Goal: Task Accomplishment & Management: Manage account settings

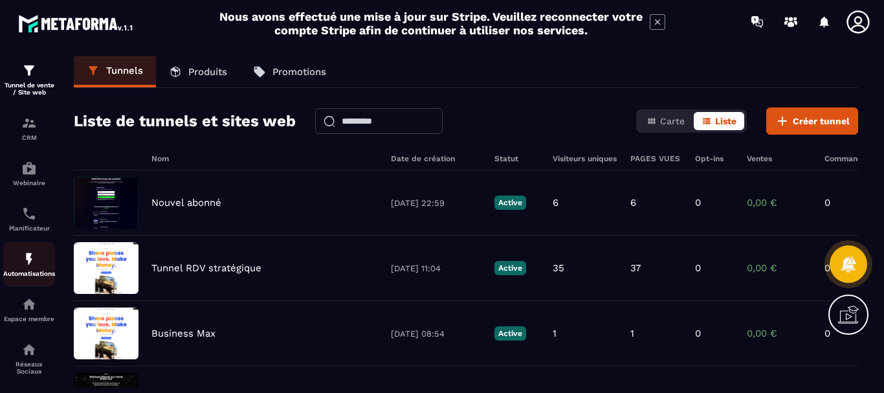
click at [38, 267] on div "Automatisations" at bounding box center [29, 264] width 52 height 26
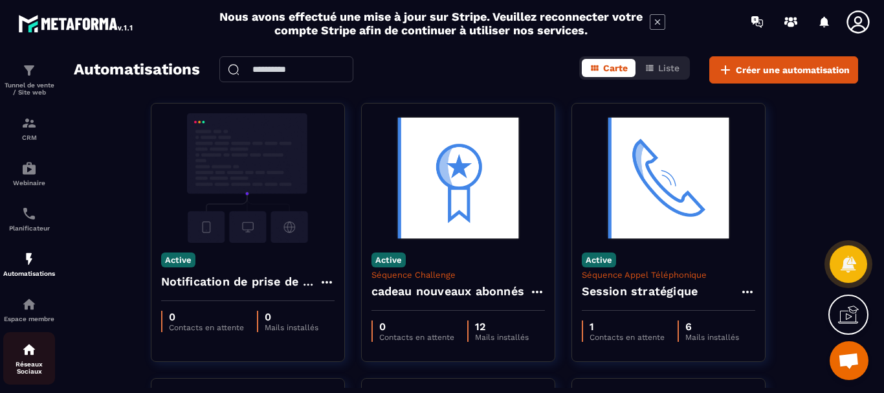
click at [43, 363] on p "Réseaux Sociaux" at bounding box center [29, 368] width 52 height 14
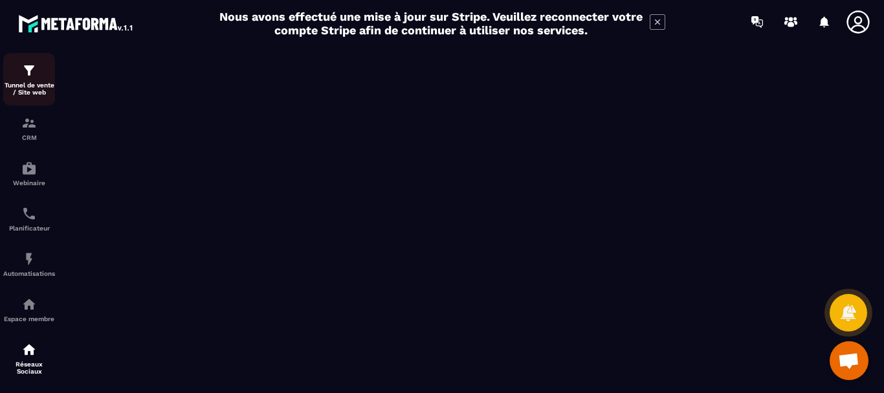
click at [30, 75] on img at bounding box center [29, 71] width 16 height 16
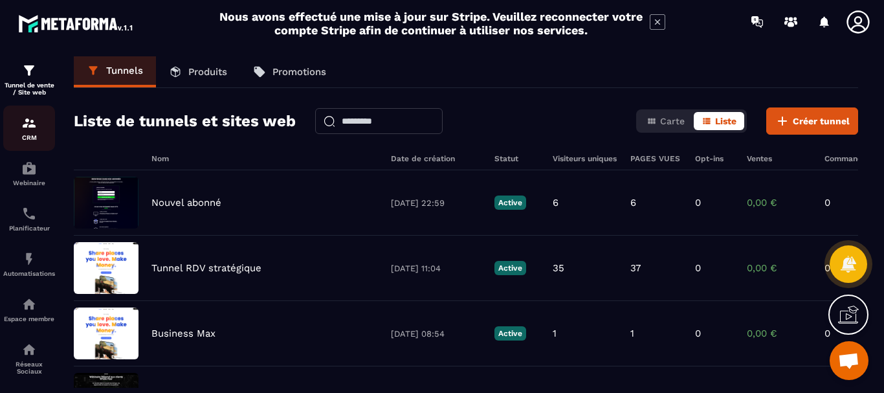
click at [28, 130] on img at bounding box center [29, 123] width 16 height 16
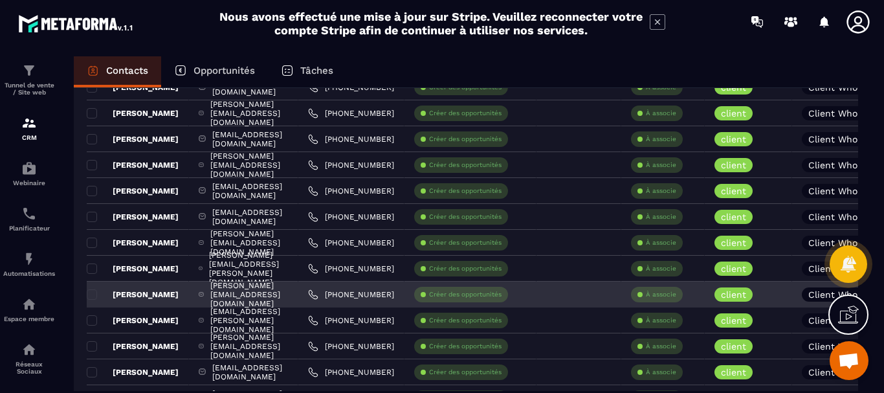
scroll to position [2493, 0]
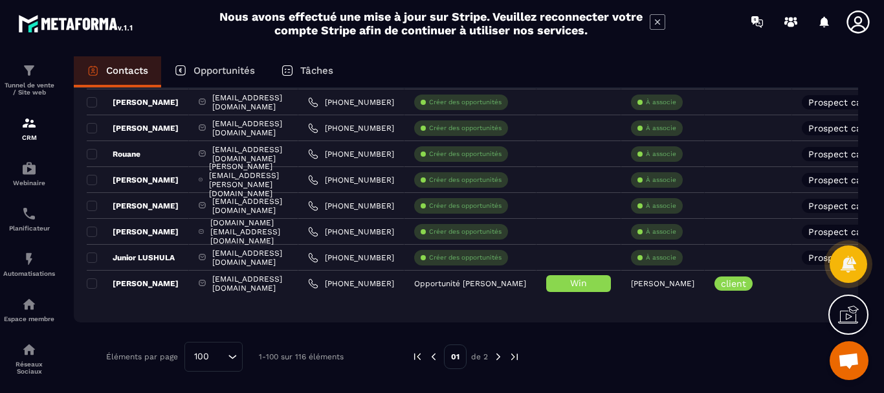
click at [497, 352] on img at bounding box center [499, 357] width 12 height 12
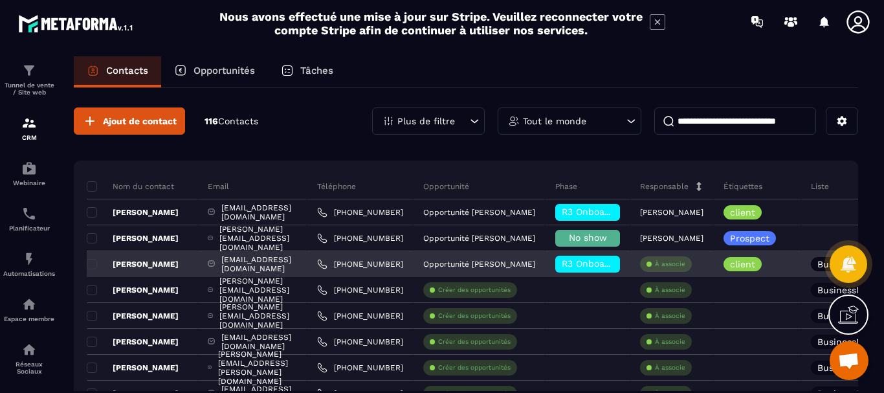
scroll to position [317, 0]
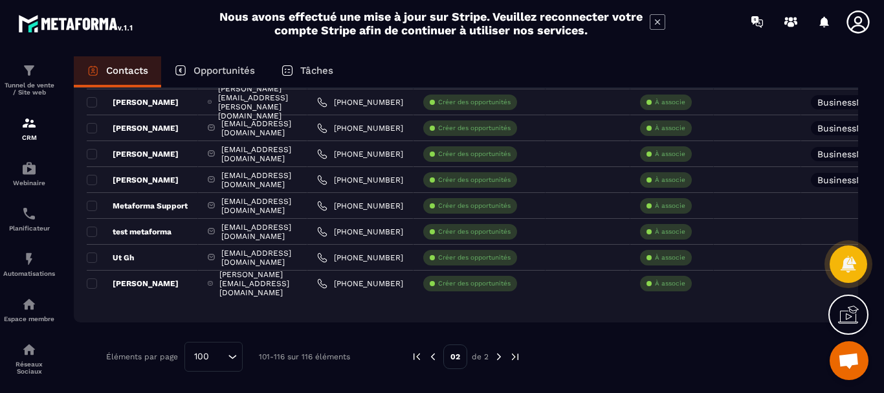
click at [429, 354] on img at bounding box center [433, 357] width 12 height 12
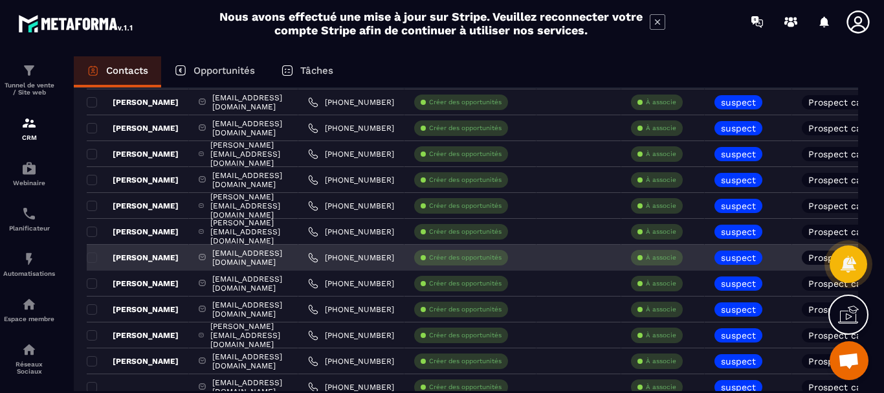
scroll to position [0, 0]
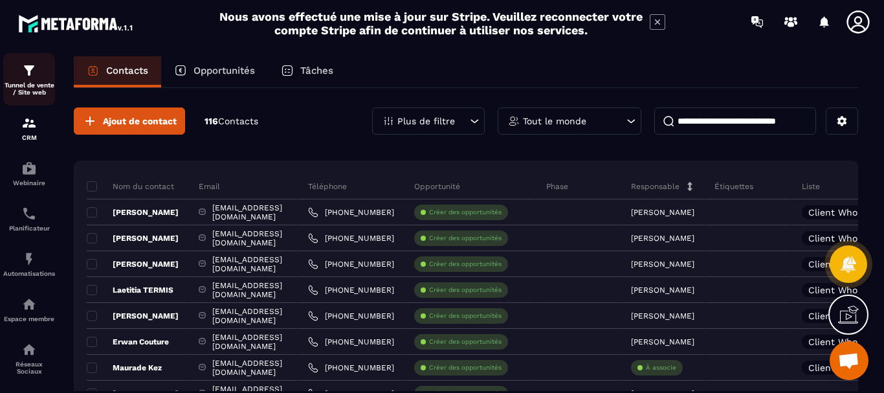
click at [33, 74] on img at bounding box center [29, 71] width 16 height 16
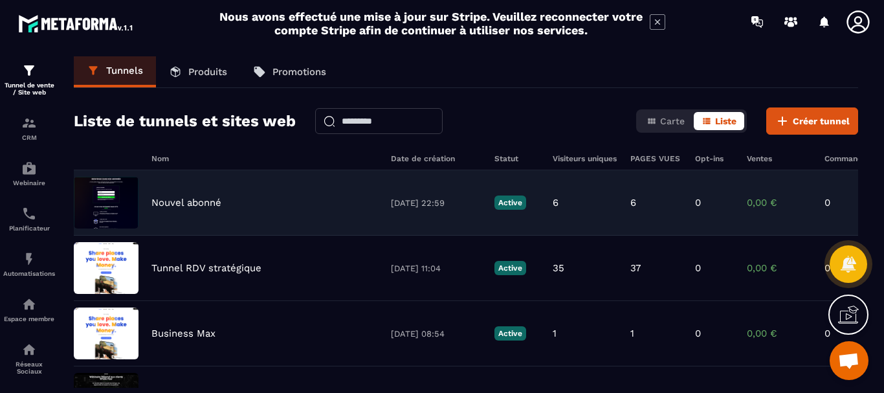
click at [244, 236] on div "Nouvel abonné [DATE] 22:59 Active 6 6 0 0,00 € 0" at bounding box center [466, 268] width 785 height 65
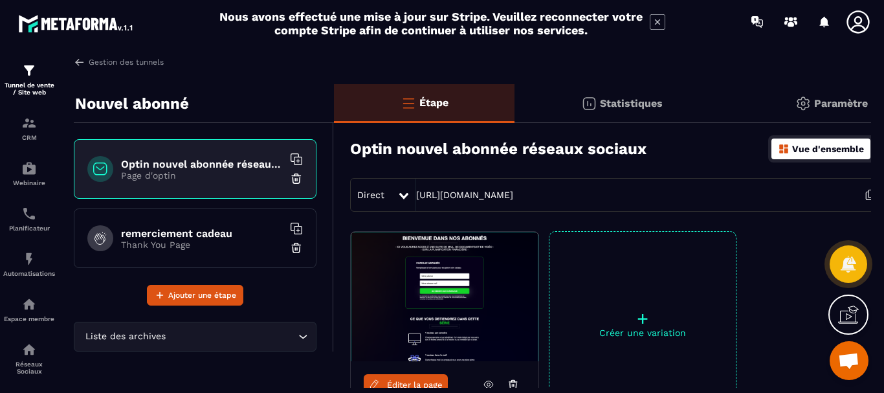
click at [729, 95] on div "Statistiques" at bounding box center [831, 103] width 205 height 39
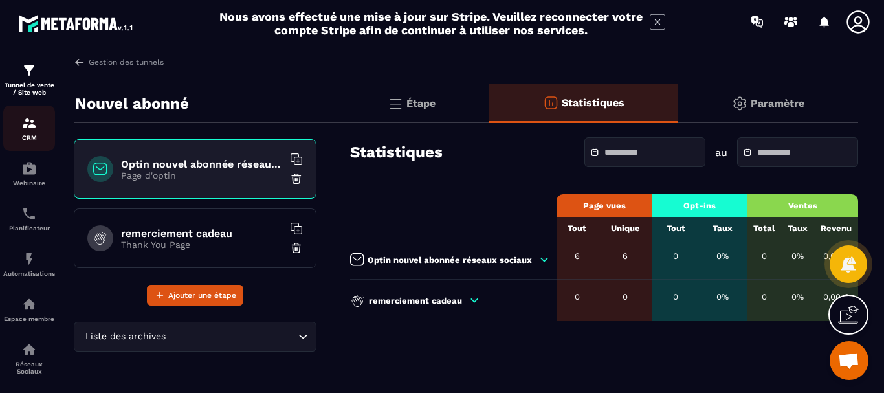
click at [37, 128] on div "CRM" at bounding box center [29, 128] width 52 height 26
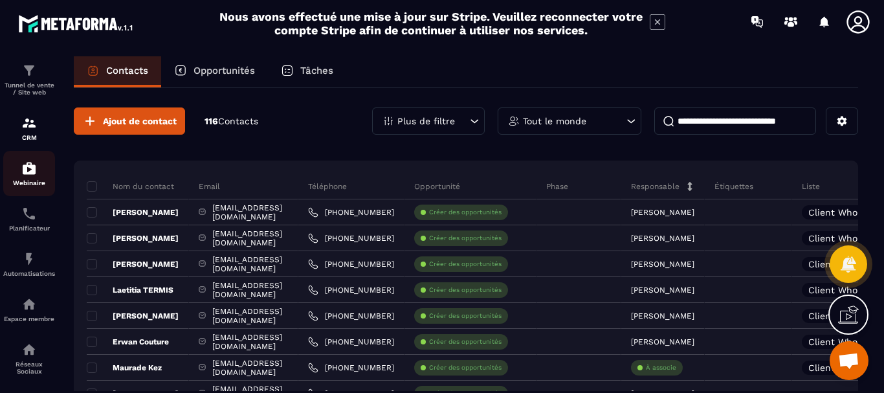
click at [23, 177] on div "Webinaire" at bounding box center [29, 174] width 52 height 26
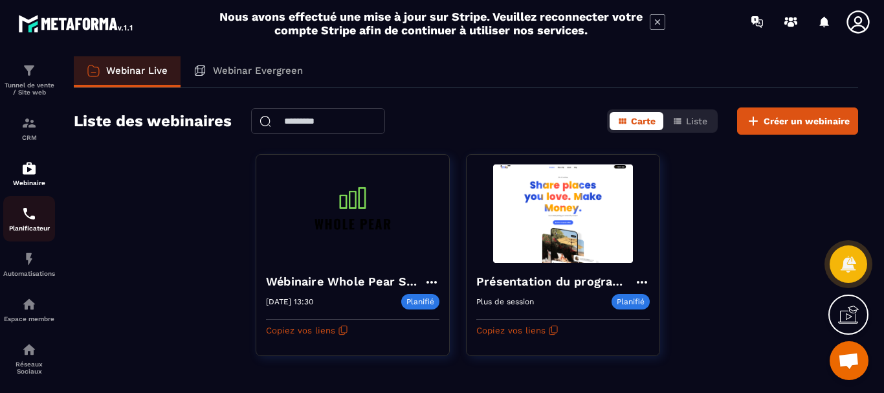
click at [26, 227] on p "Planificateur" at bounding box center [29, 228] width 52 height 7
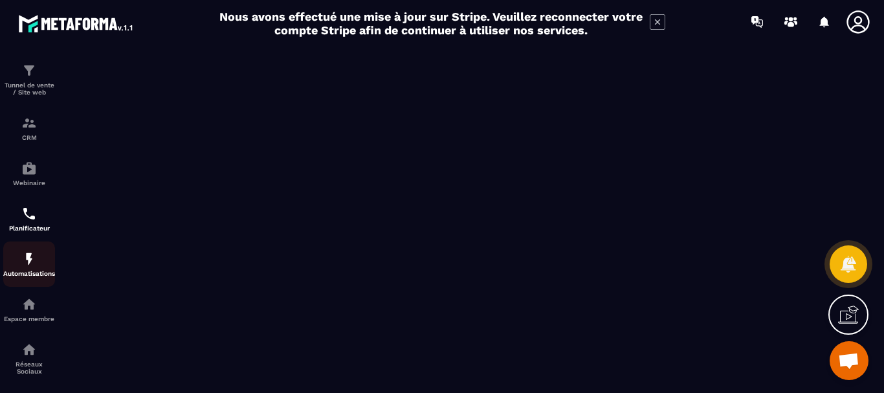
click at [29, 265] on img at bounding box center [29, 259] width 16 height 16
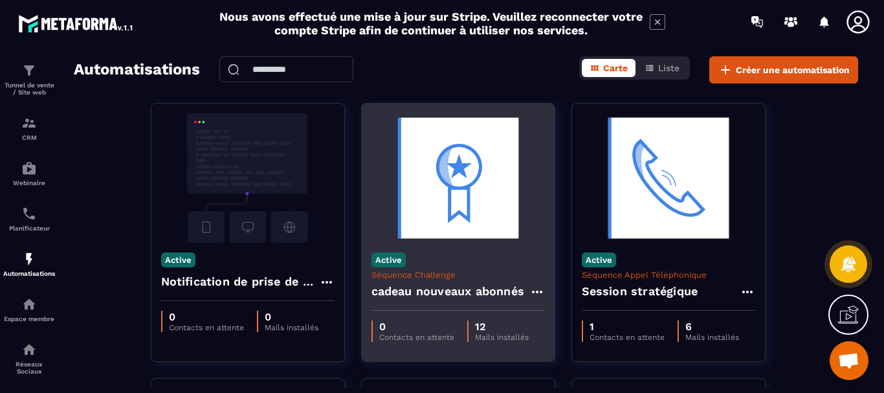
click at [439, 270] on p "Séquence Challenge" at bounding box center [459, 275] width 174 height 10
click at [544, 192] on img at bounding box center [459, 177] width 174 height 129
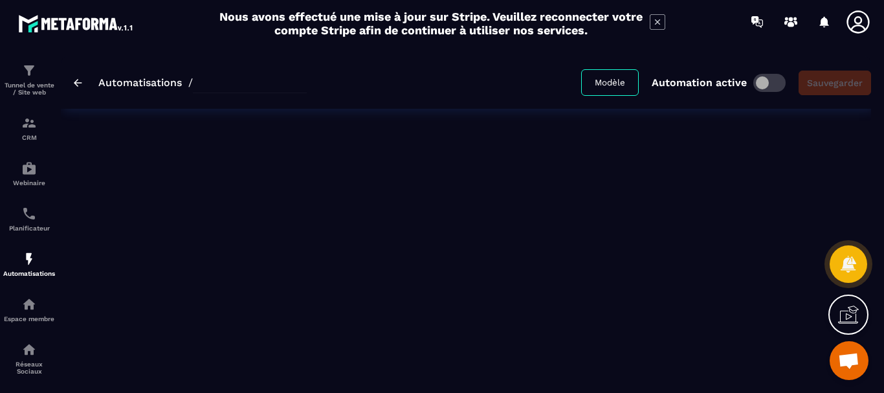
type input "**********"
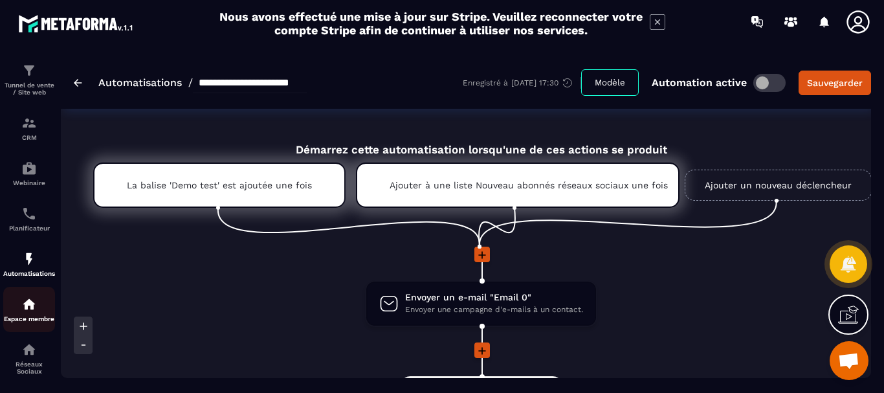
click at [33, 294] on link "Espace membre" at bounding box center [29, 309] width 52 height 45
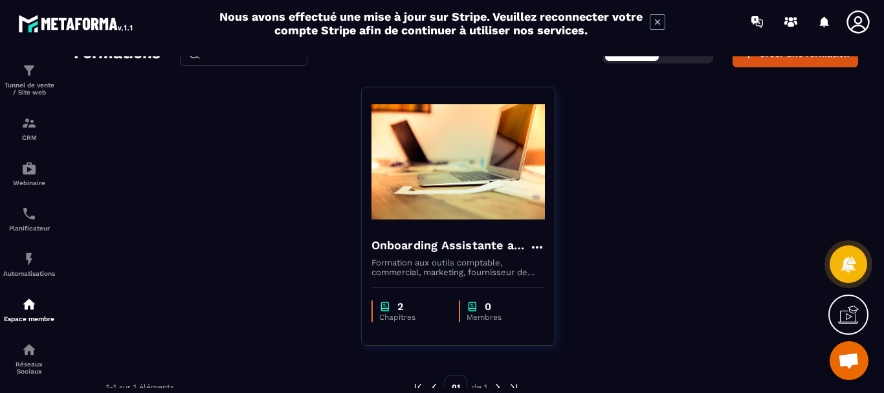
scroll to position [92, 0]
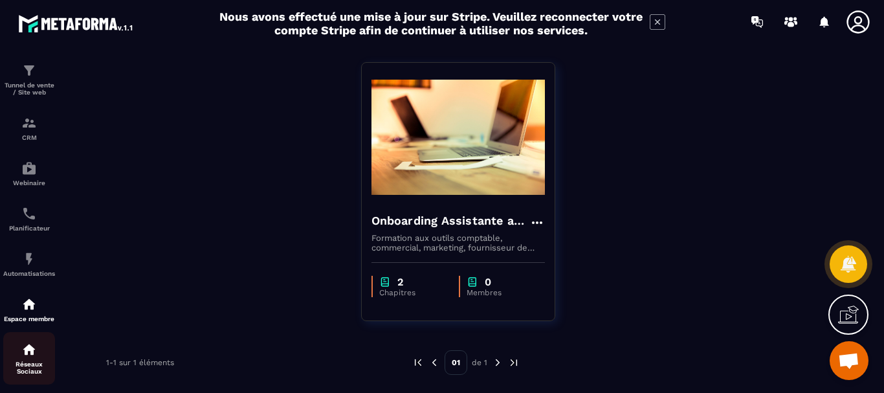
click at [29, 361] on p "Réseaux Sociaux" at bounding box center [29, 368] width 52 height 14
